Goal: Contribute content: Contribute content

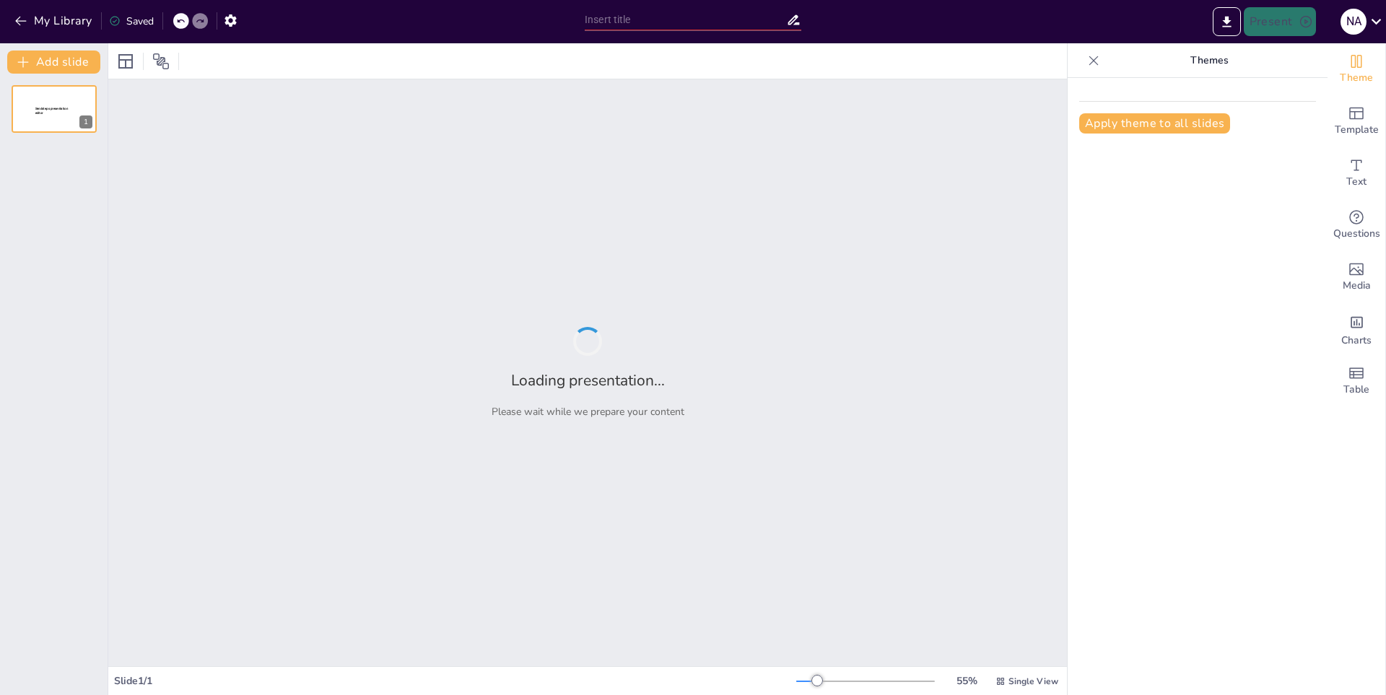
type input "Maltrato Animal: Estadísticas y Realidades en Nuestra Sociedad"
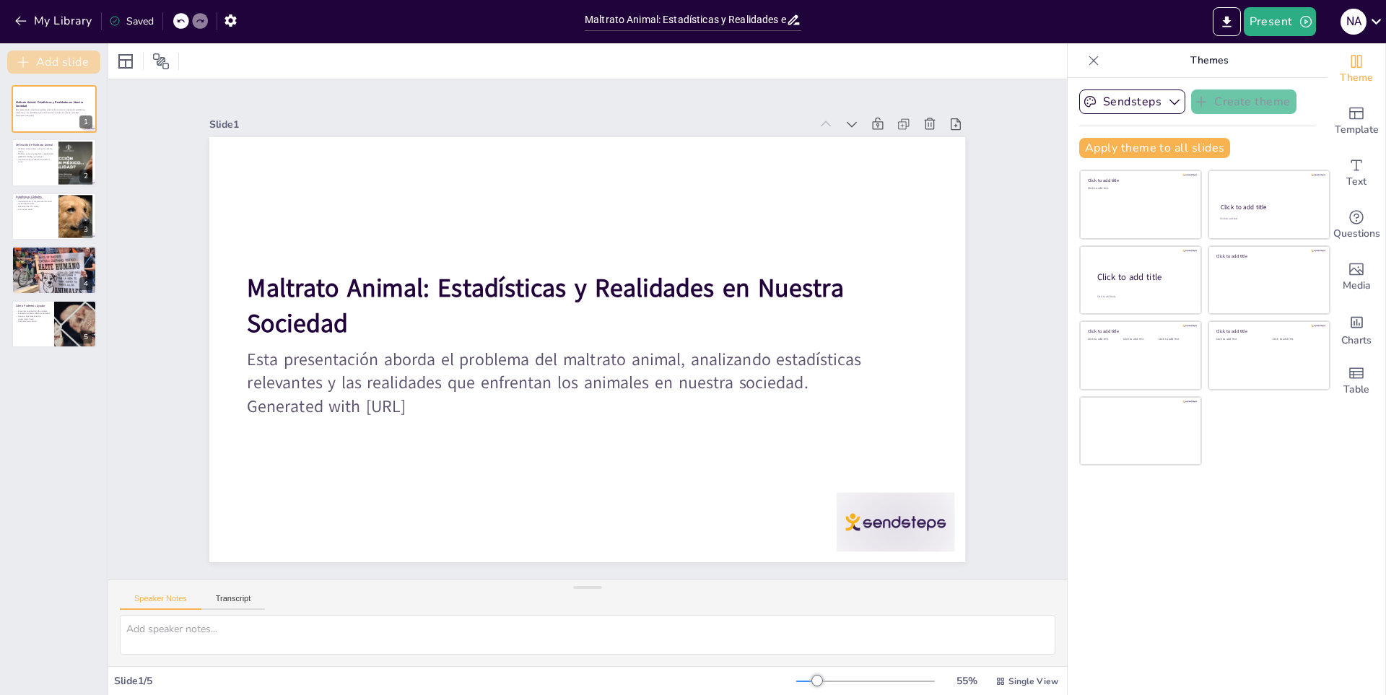
click at [35, 61] on button "Add slide" at bounding box center [53, 62] width 93 height 23
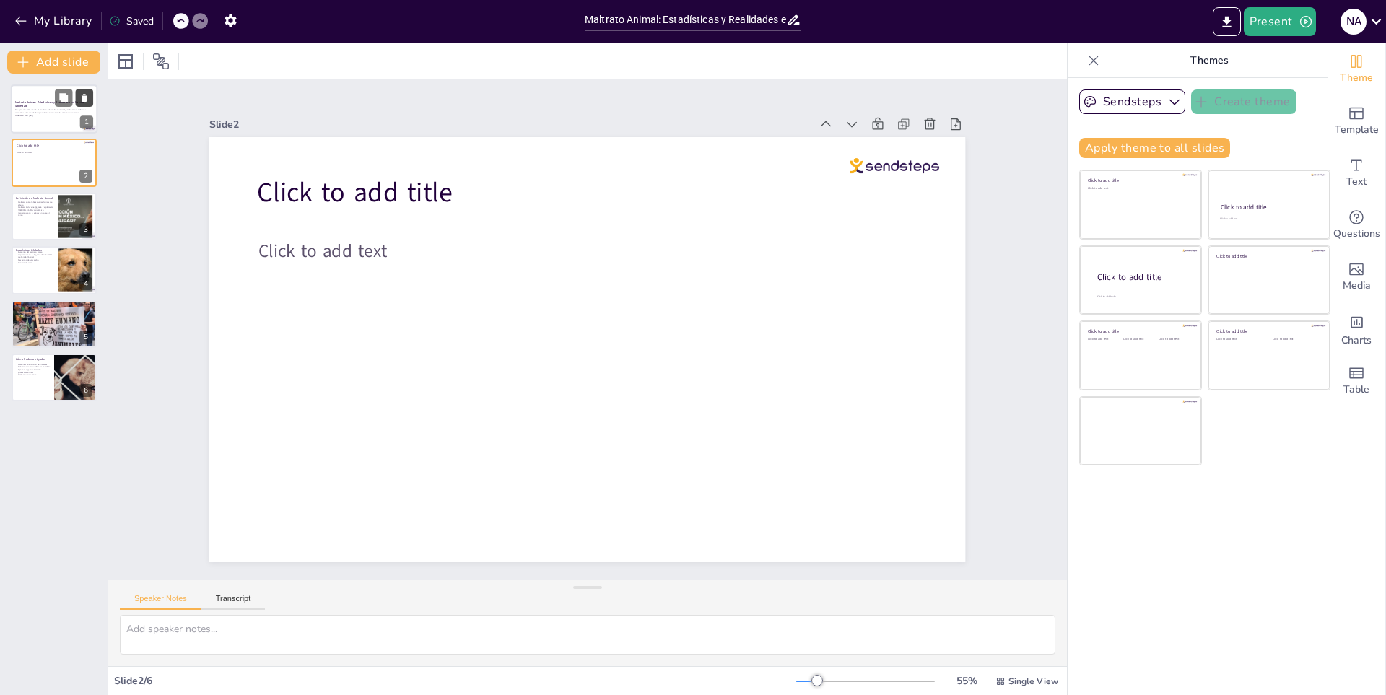
drag, startPoint x: 38, startPoint y: 107, endPoint x: 88, endPoint y: 97, distance: 51.5
click at [88, 97] on icon at bounding box center [84, 98] width 10 height 10
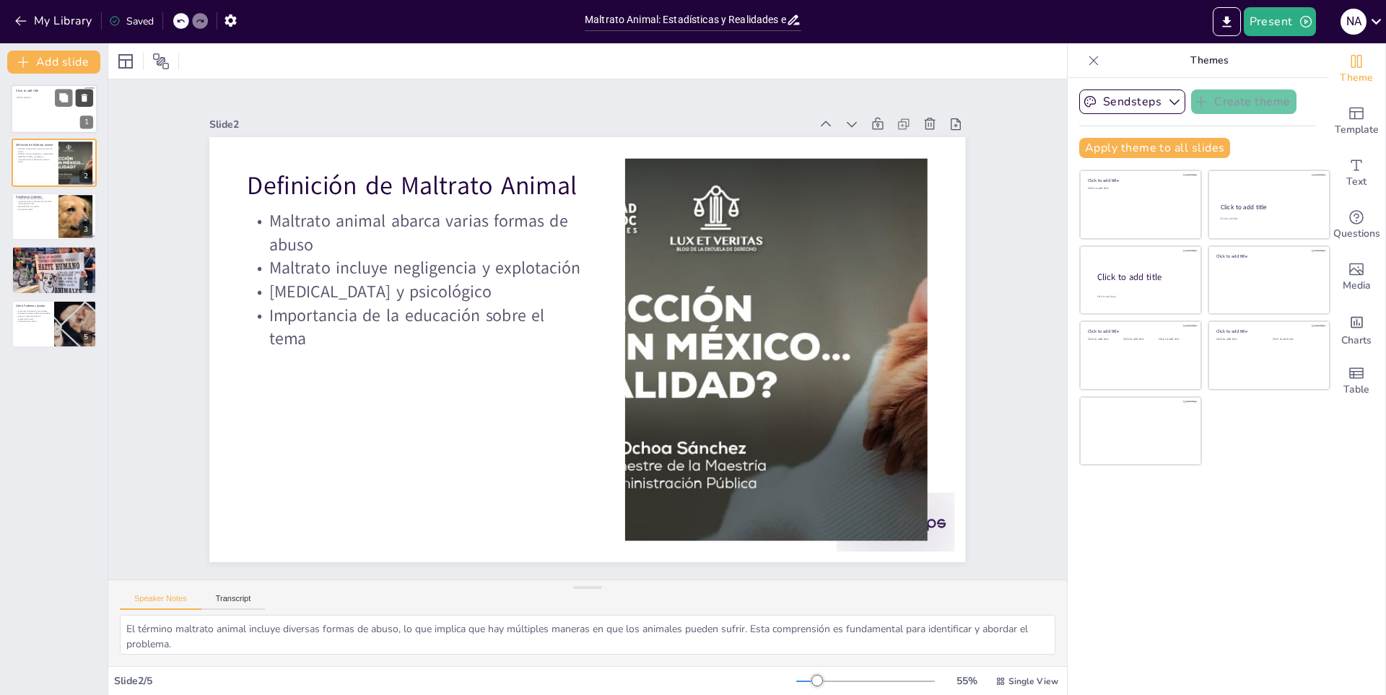
click at [88, 97] on icon at bounding box center [84, 98] width 10 height 10
type textarea "El incremento en los reportes de maltrato animal es preocupante y refleja una t…"
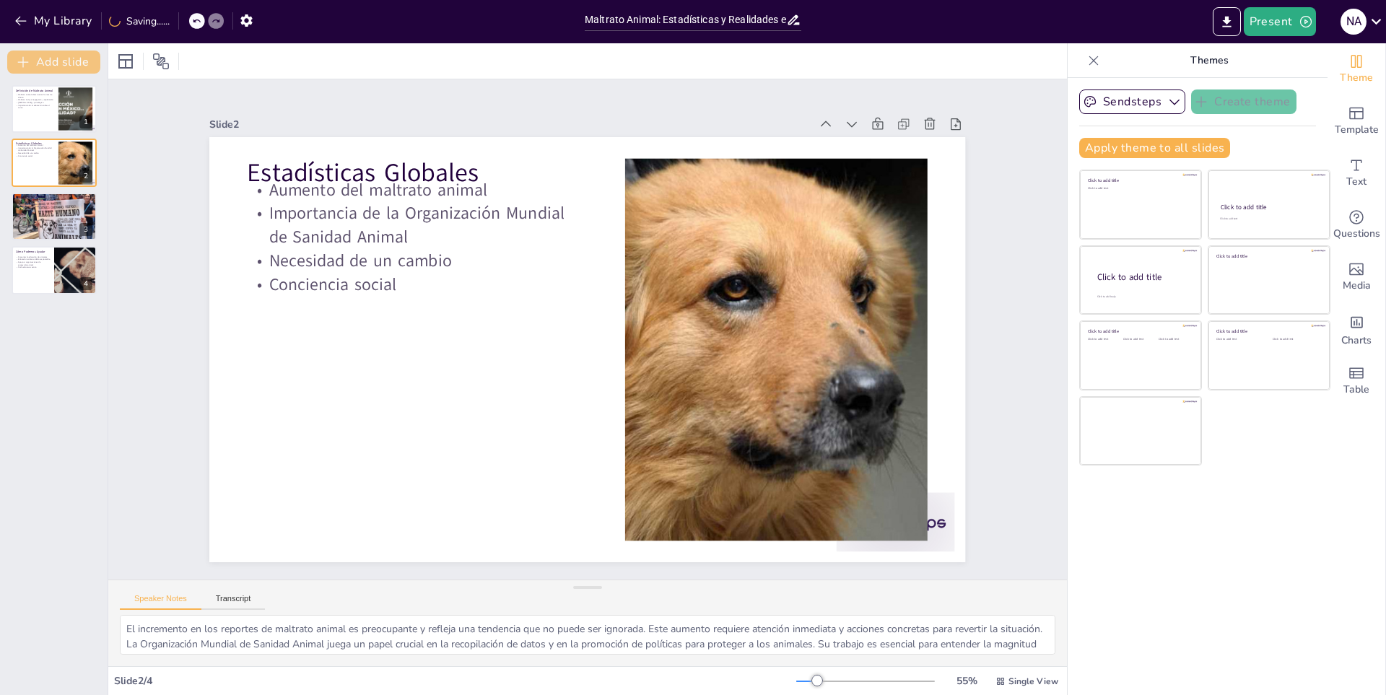
click at [87, 53] on button "Add slide" at bounding box center [53, 62] width 93 height 23
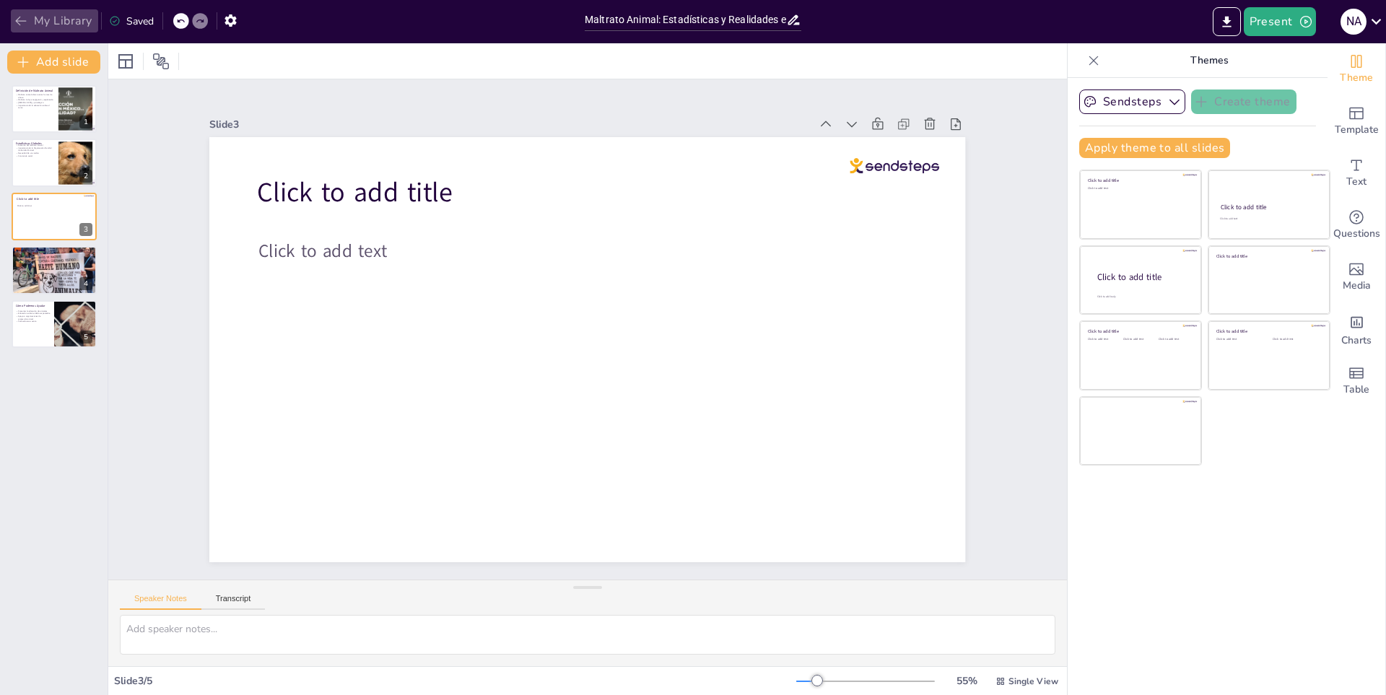
click at [11, 21] on button "My Library" at bounding box center [54, 20] width 87 height 23
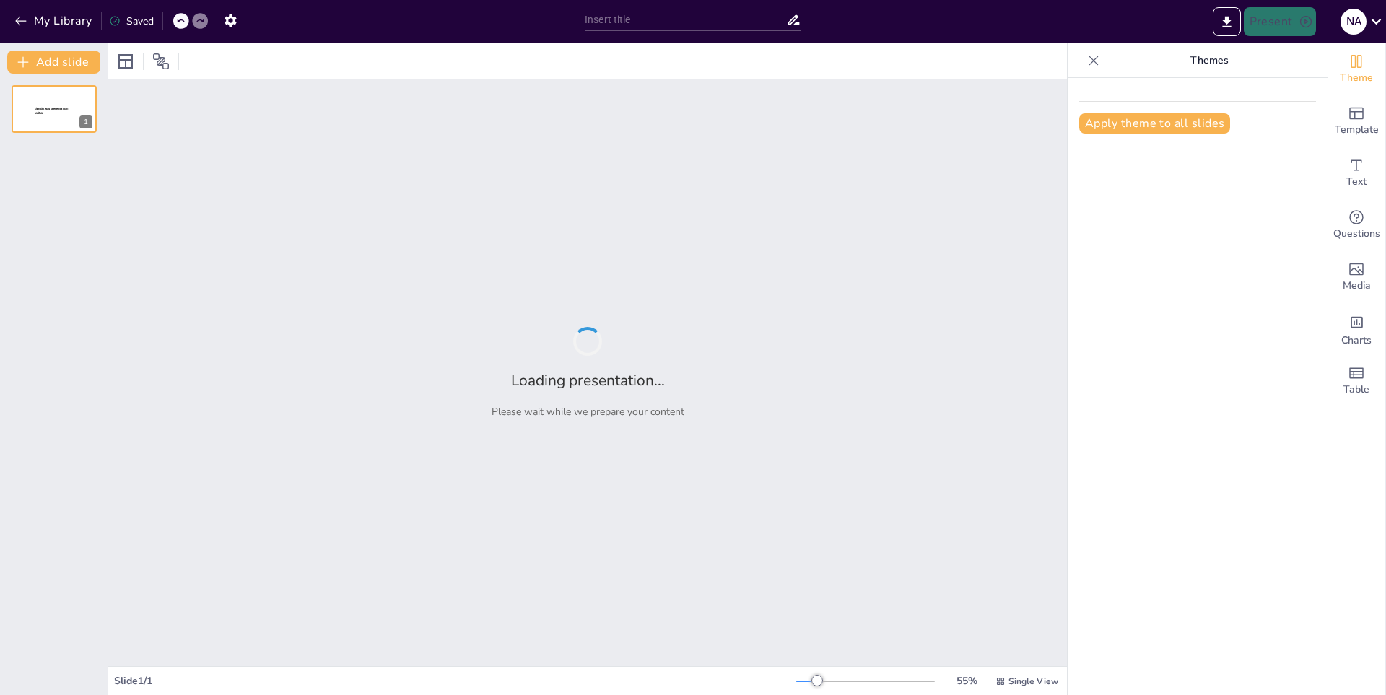
type input "Causas y Efectos del Calentamiento Global"
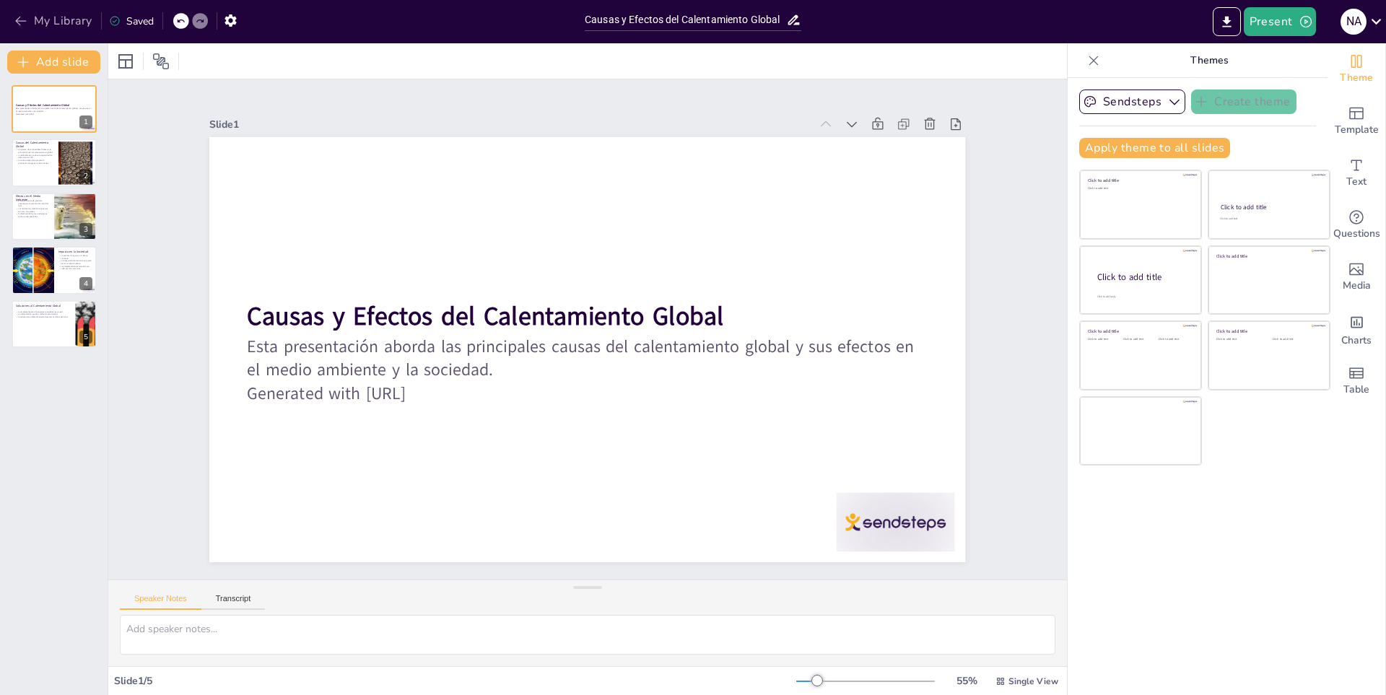
click at [19, 12] on button "My Library" at bounding box center [54, 20] width 87 height 23
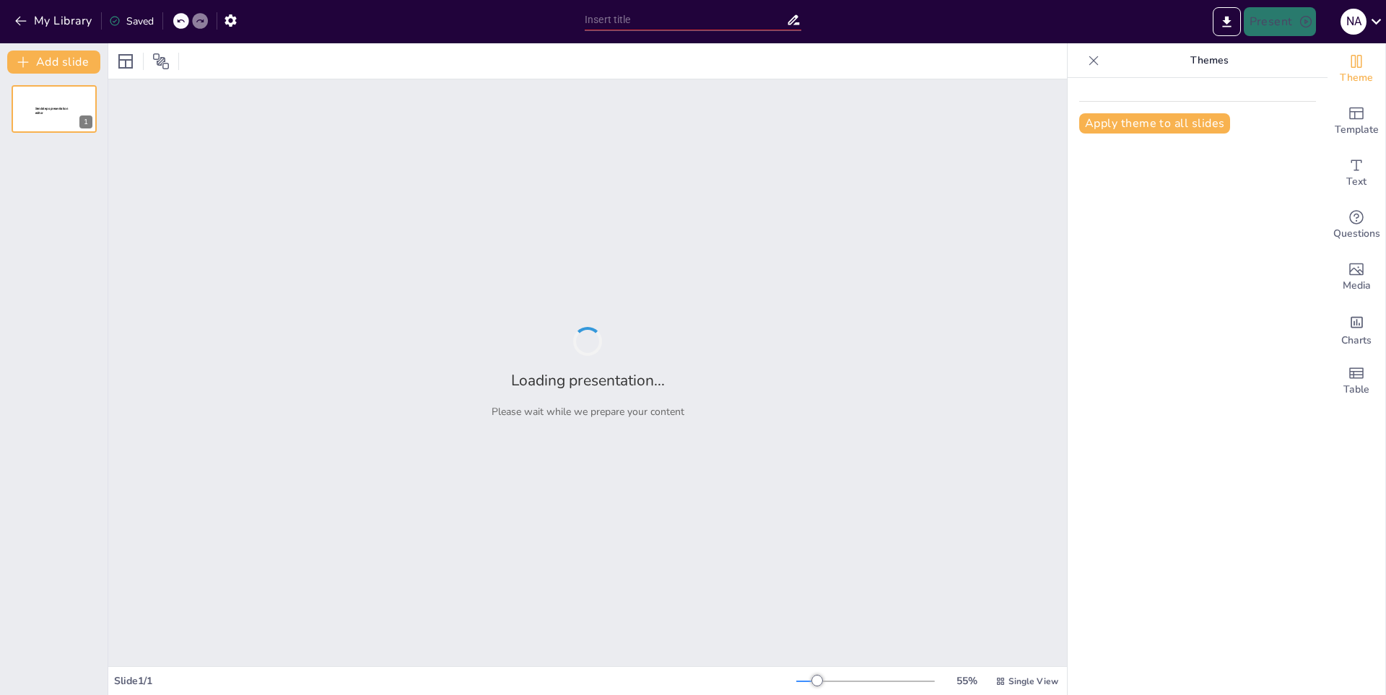
type input "Plantas: Fundamentos de la Vida en la Tierra"
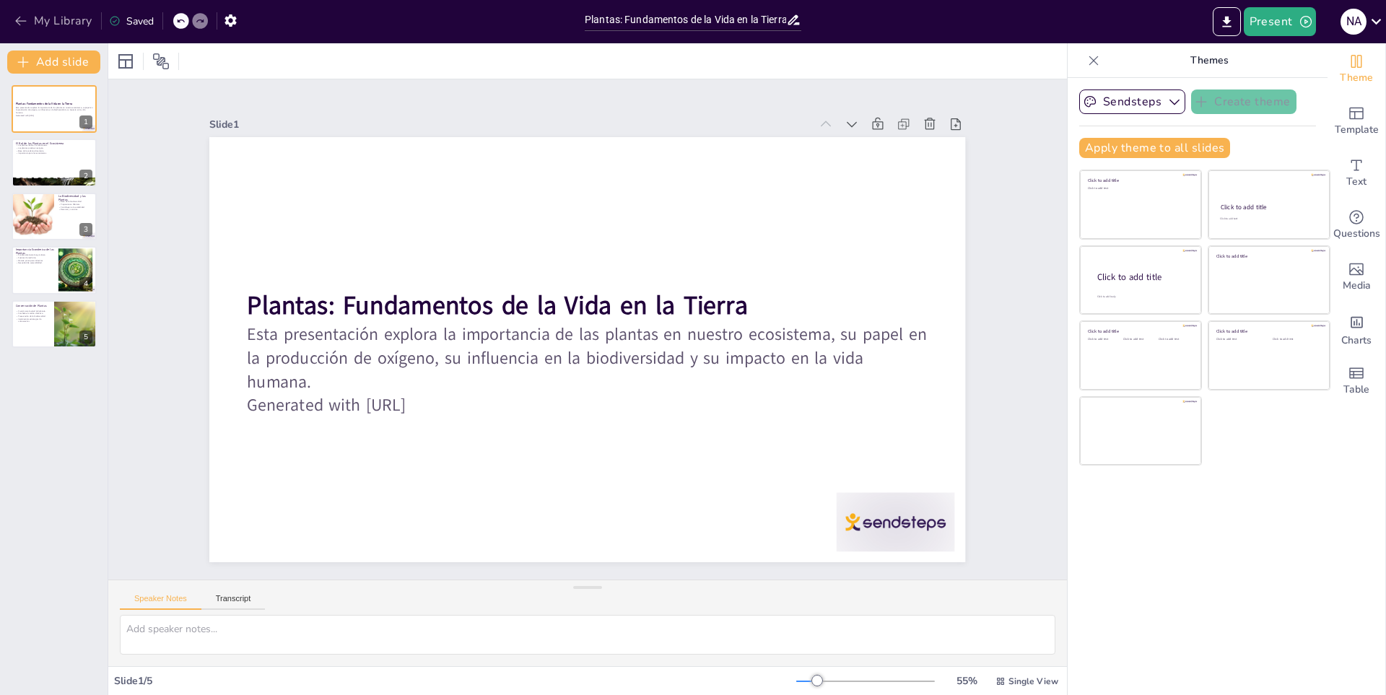
click at [14, 19] on icon "button" at bounding box center [21, 21] width 14 height 14
